Goal: Task Accomplishment & Management: Manage account settings

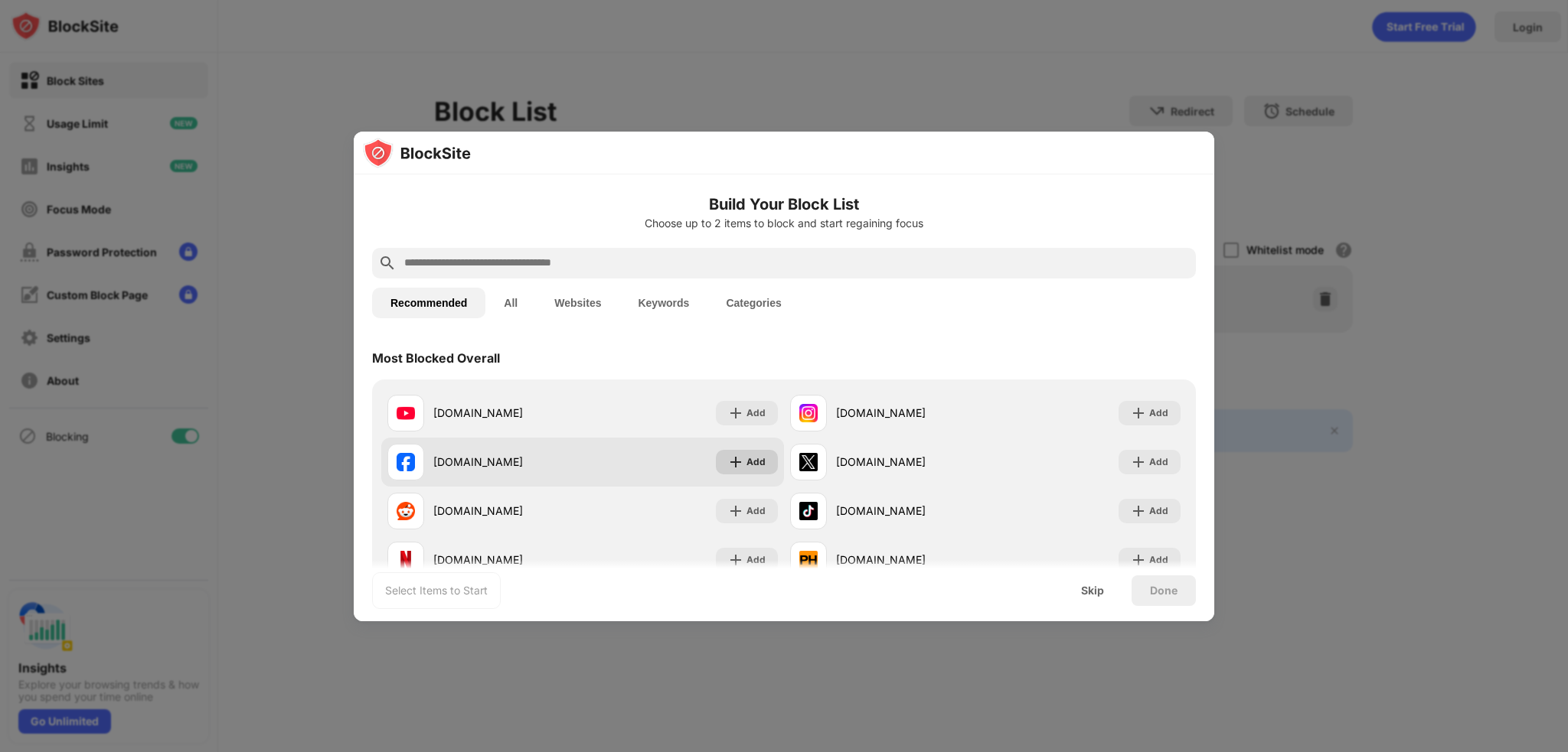
click at [730, 461] on img at bounding box center [735, 462] width 15 height 15
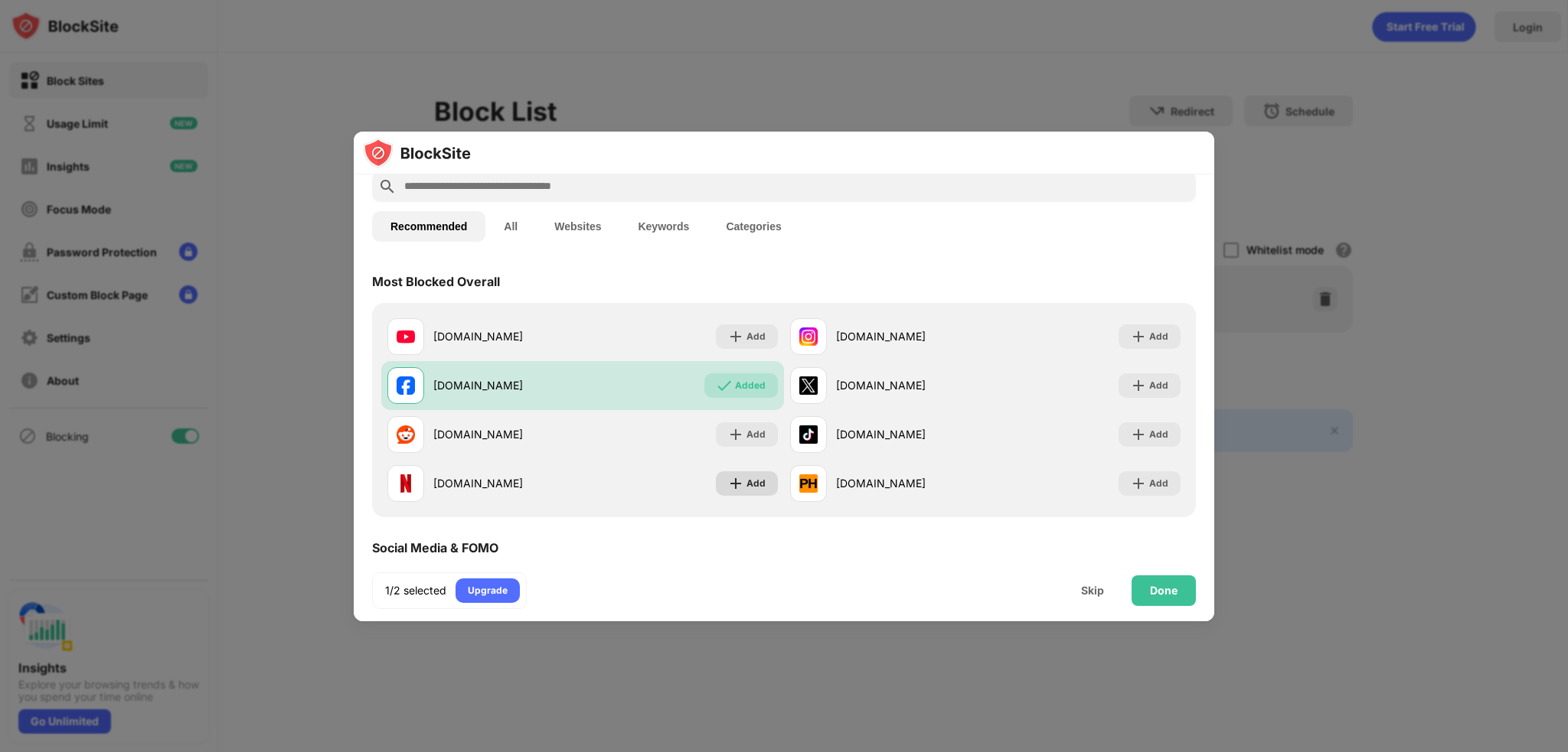
scroll to position [153, 0]
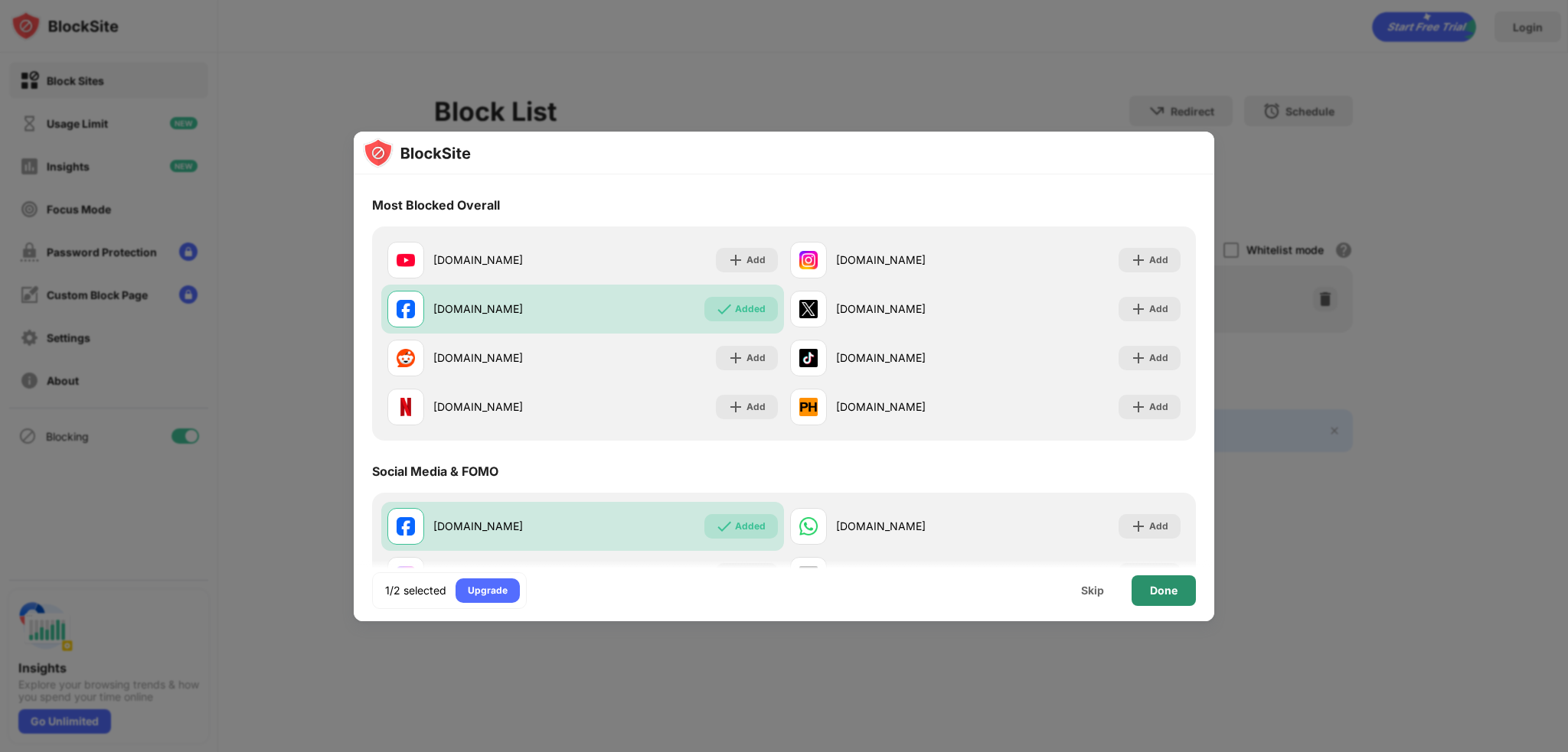
click at [1153, 589] on div "Done" at bounding box center [1163, 591] width 27 height 12
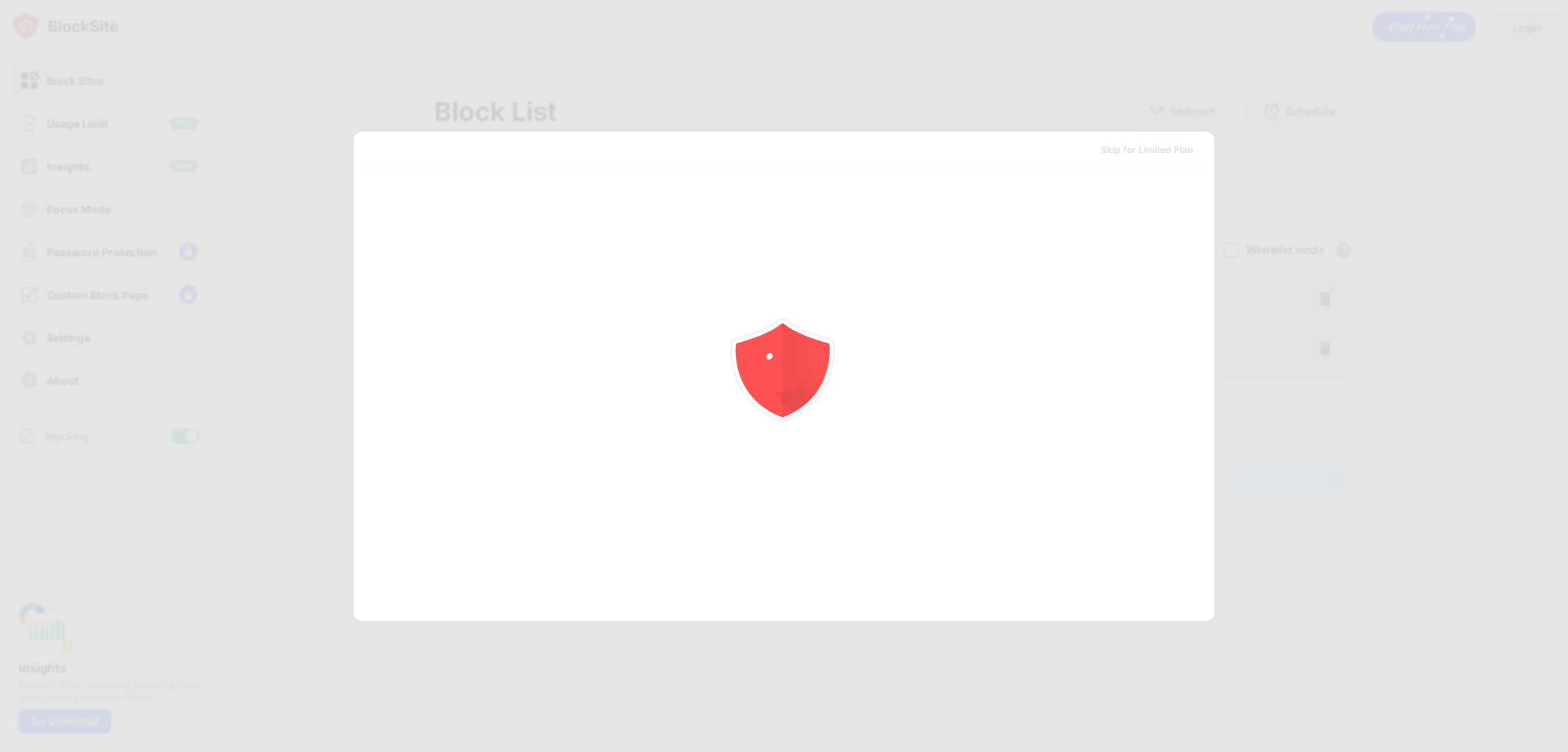
scroll to position [0, 0]
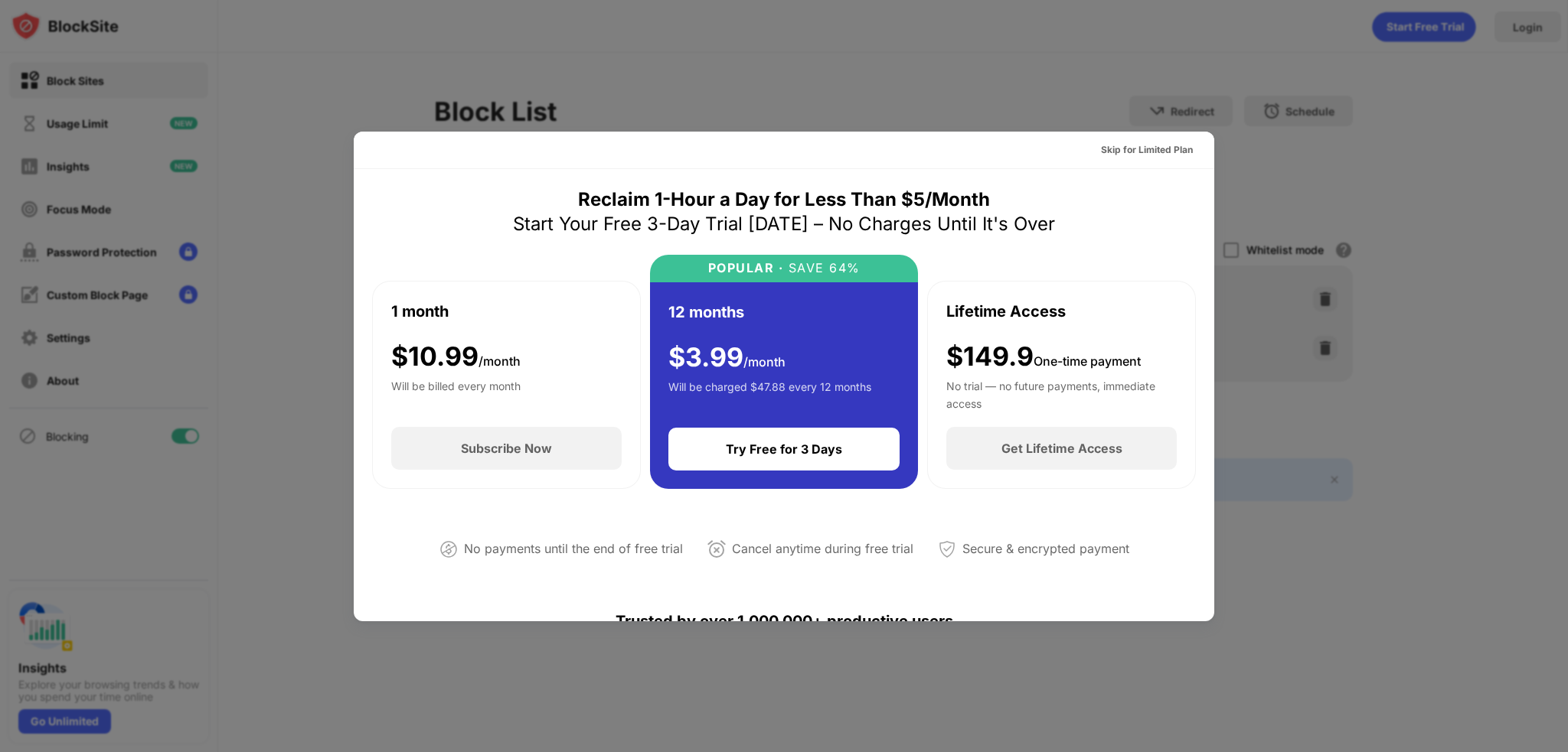
click at [765, 33] on div at bounding box center [784, 376] width 1568 height 752
click at [1060, 69] on div at bounding box center [784, 376] width 1568 height 752
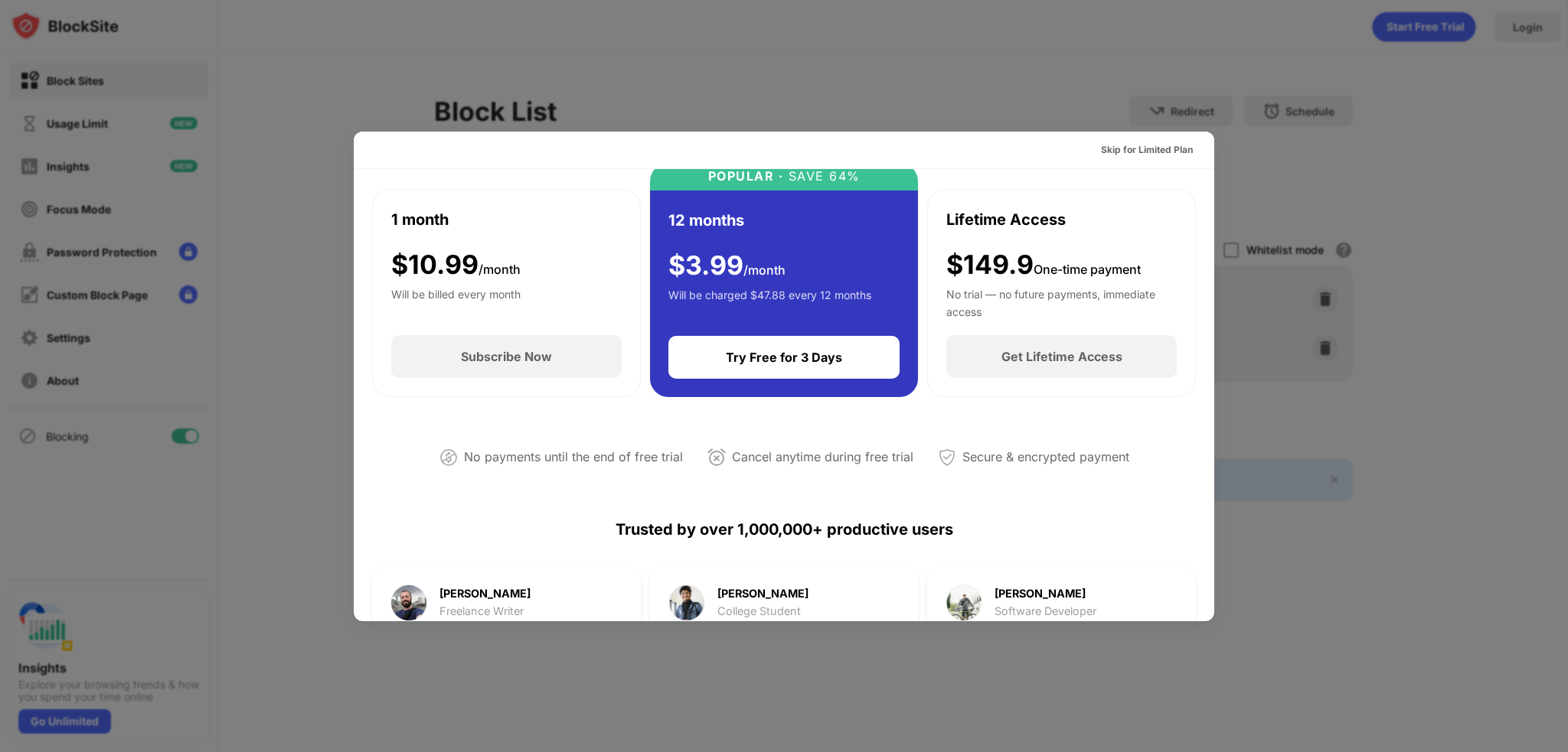
scroll to position [76, 0]
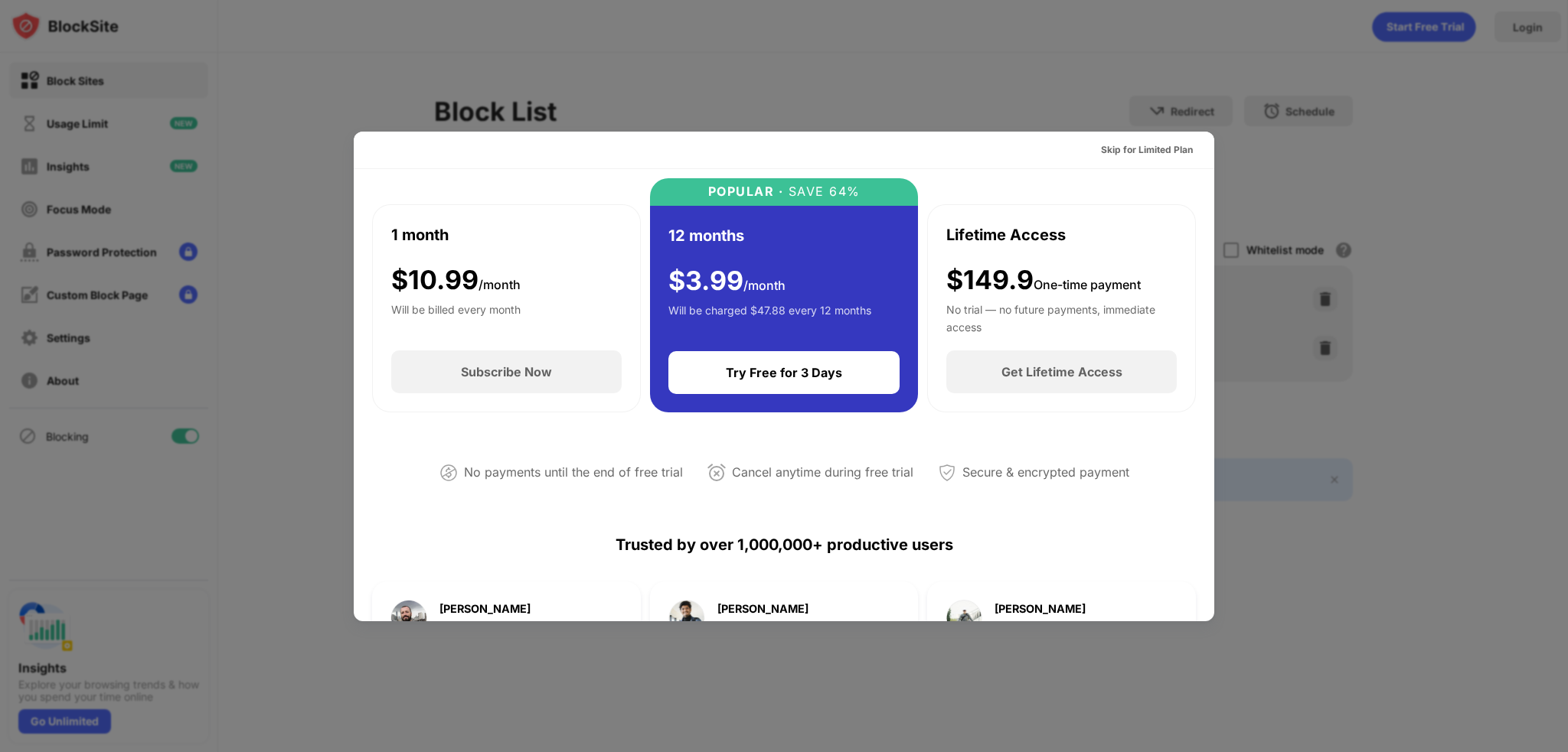
click at [1451, 34] on div at bounding box center [784, 376] width 1568 height 752
